Goal: Information Seeking & Learning: Find specific page/section

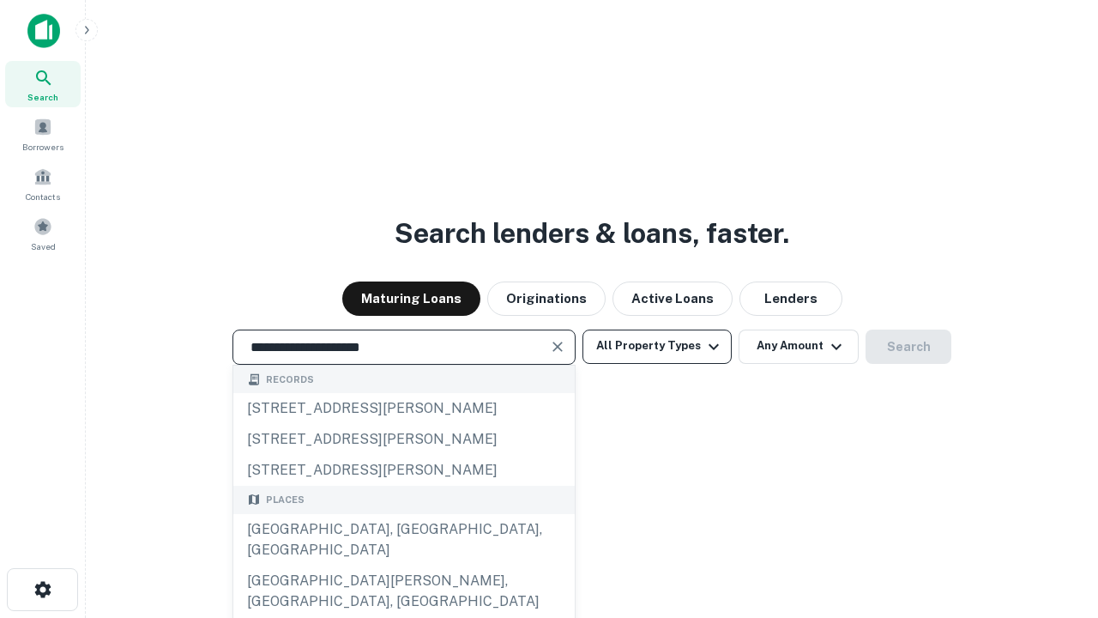
type input "**********"
click at [657, 346] on button "All Property Types" at bounding box center [656, 346] width 149 height 34
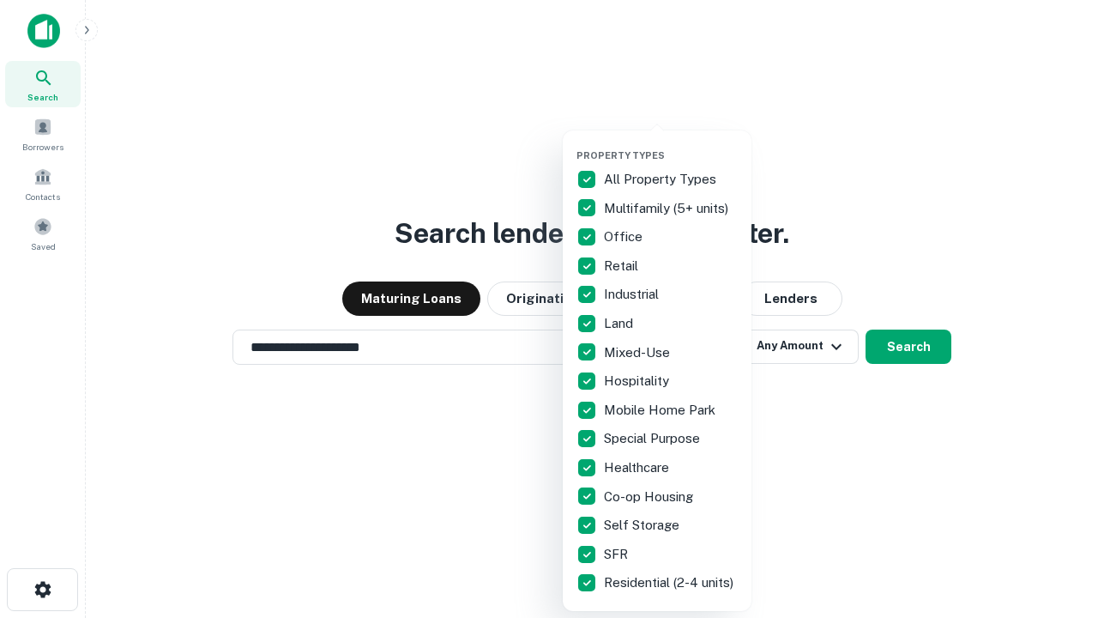
click at [671, 144] on button "button" at bounding box center [670, 144] width 189 height 1
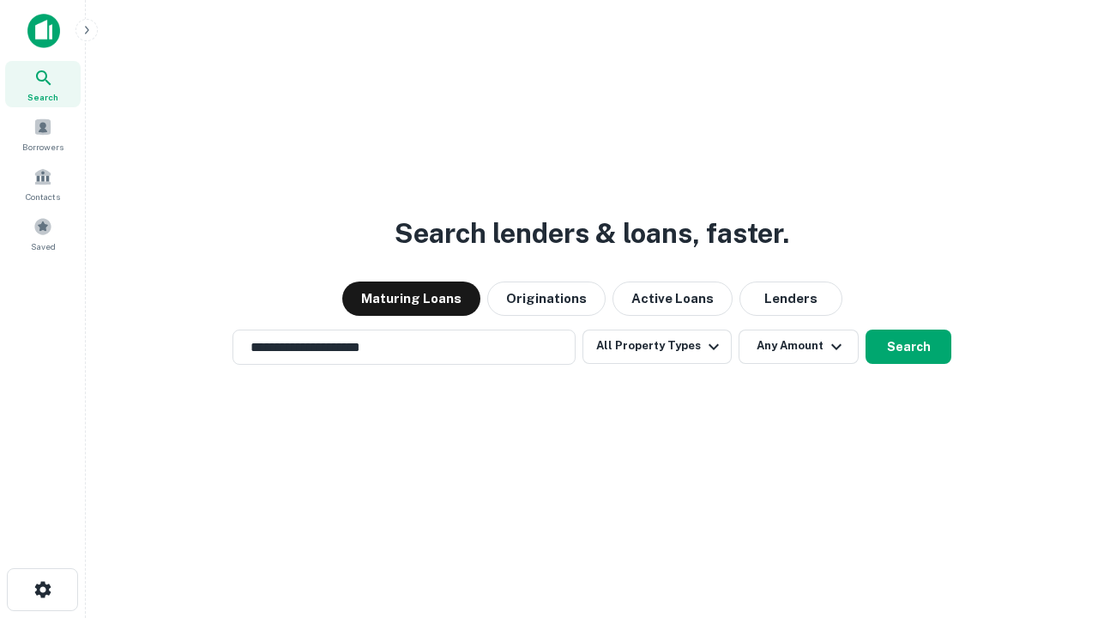
scroll to position [10, 207]
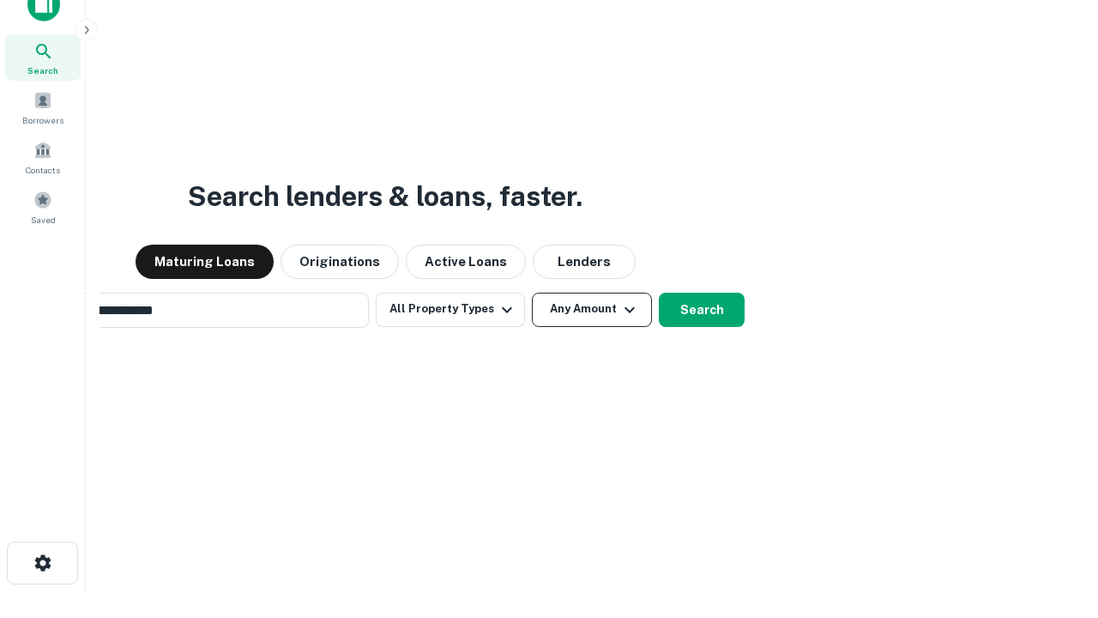
click at [532, 292] on button "Any Amount" at bounding box center [592, 309] width 120 height 34
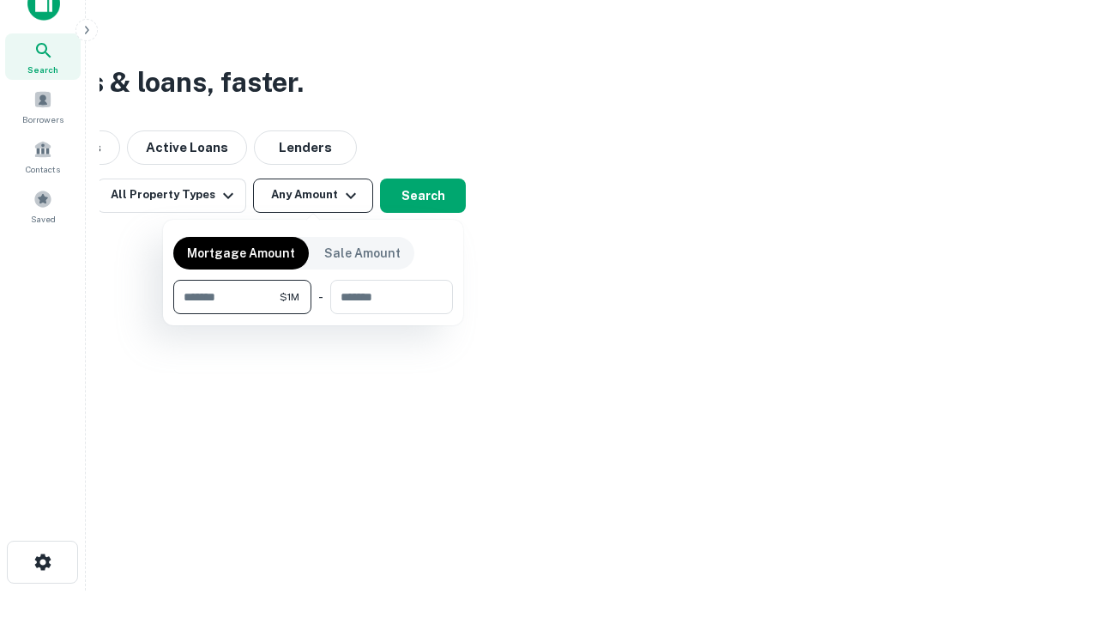
type input "*******"
click at [313, 314] on button "button" at bounding box center [313, 314] width 280 height 1
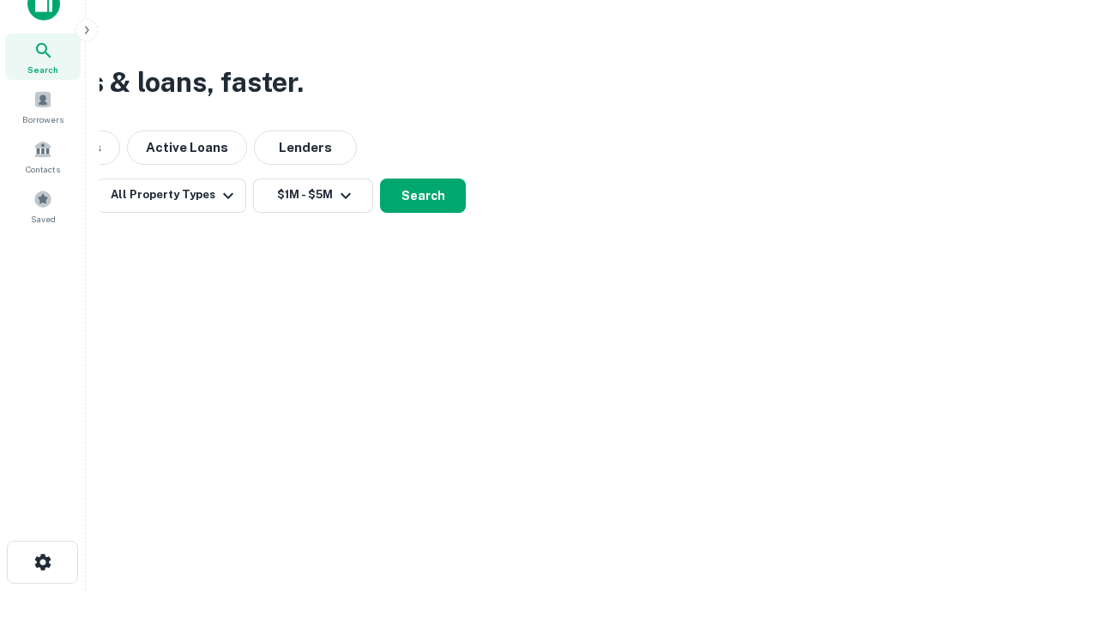
scroll to position [10, 316]
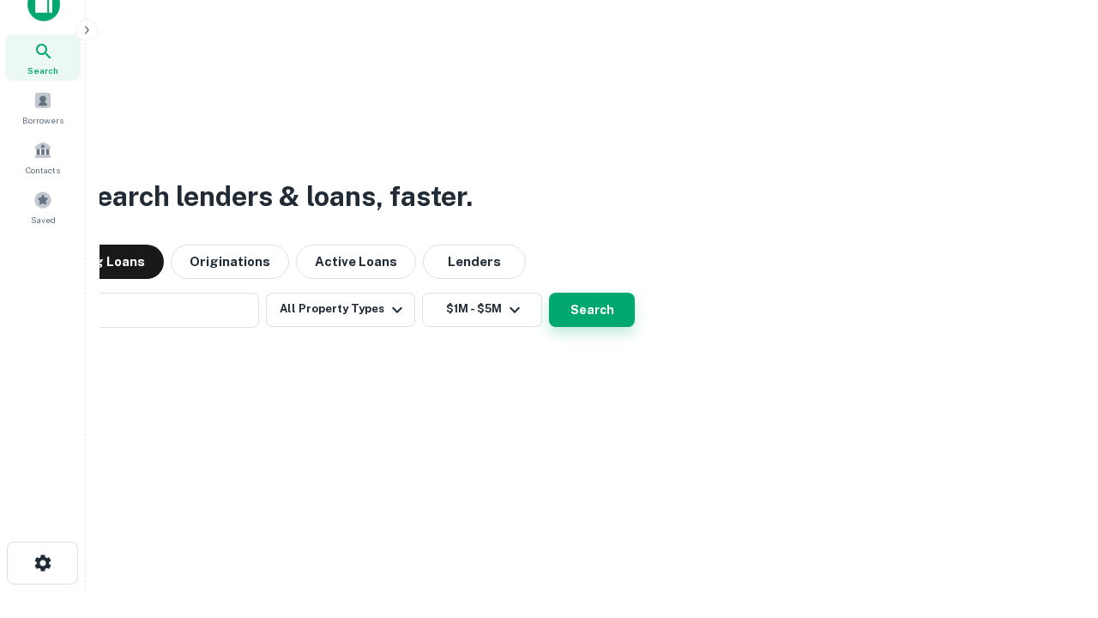
click at [549, 292] on button "Search" at bounding box center [592, 309] width 86 height 34
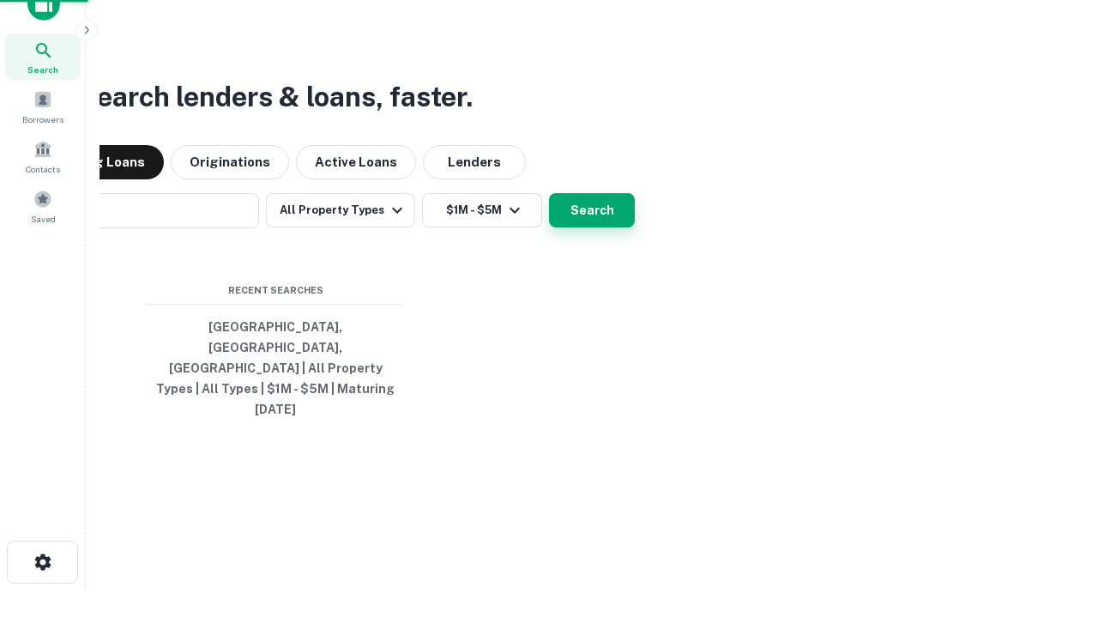
scroll to position [45, 485]
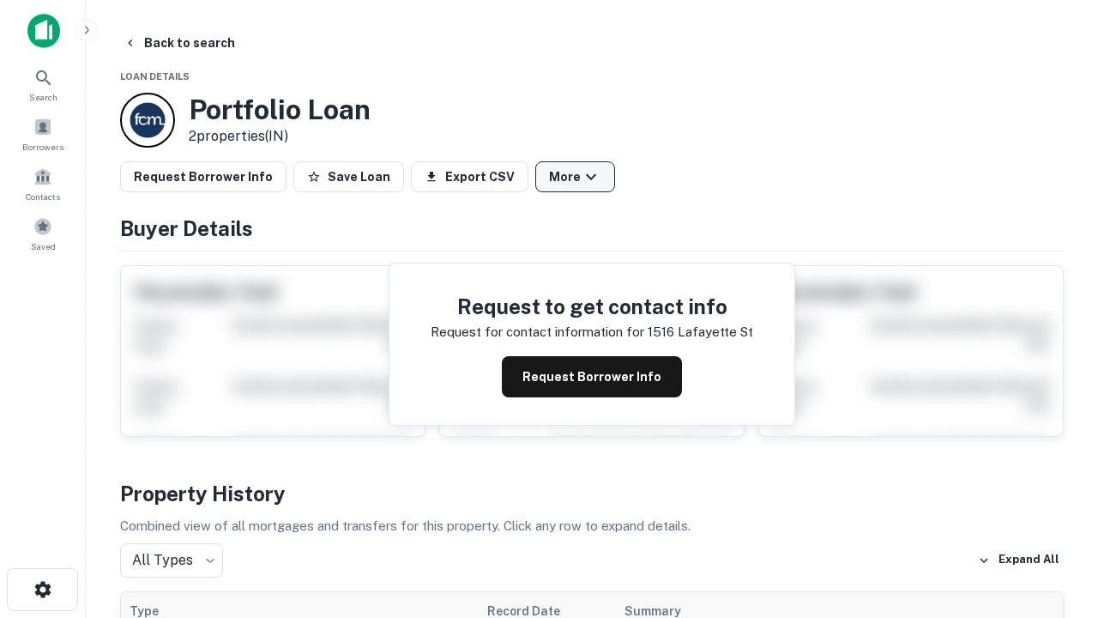
click at [575, 177] on button "More" at bounding box center [575, 176] width 80 height 31
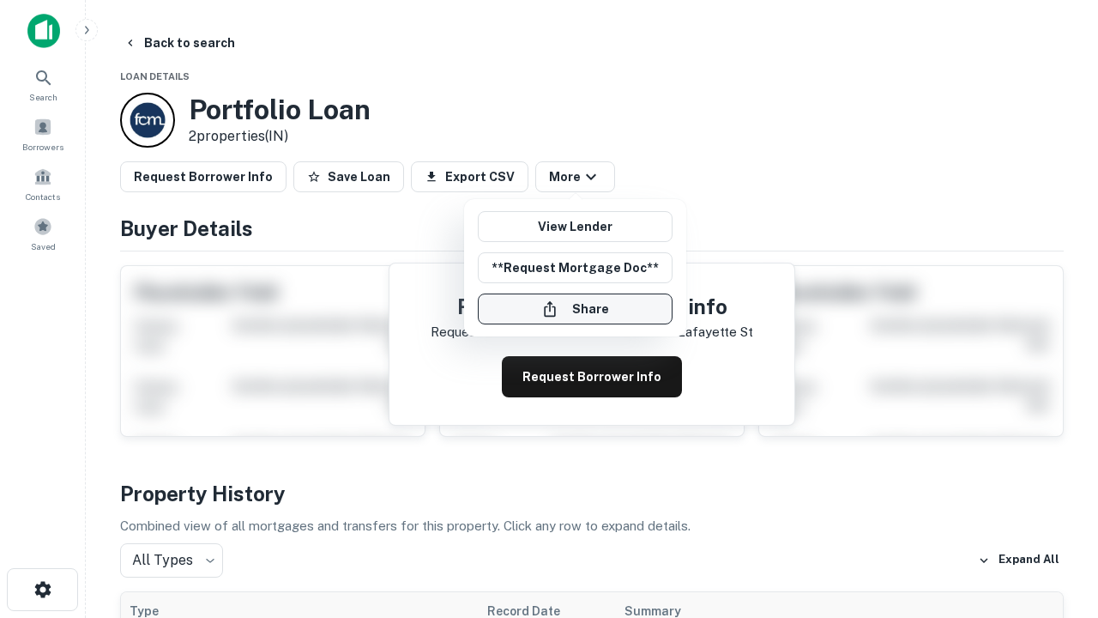
click at [575, 309] on button "Share" at bounding box center [575, 308] width 195 height 31
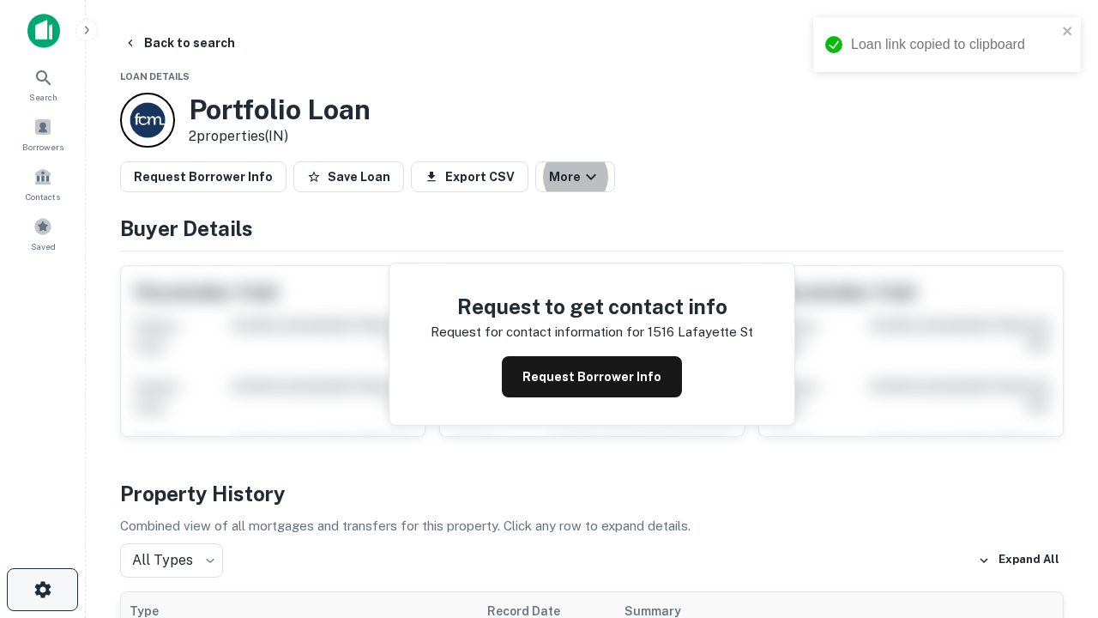
click at [42, 589] on icon "button" at bounding box center [43, 589] width 21 height 21
